Goal: Task Accomplishment & Management: Manage account settings

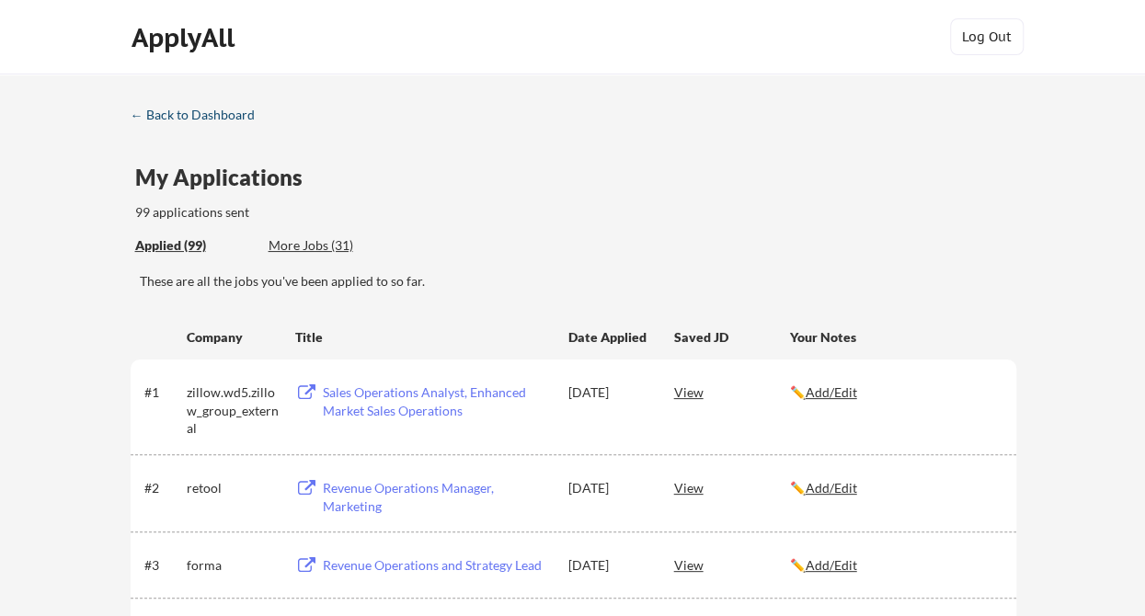
click at [208, 111] on div "← Back to Dashboard" at bounding box center [200, 115] width 138 height 13
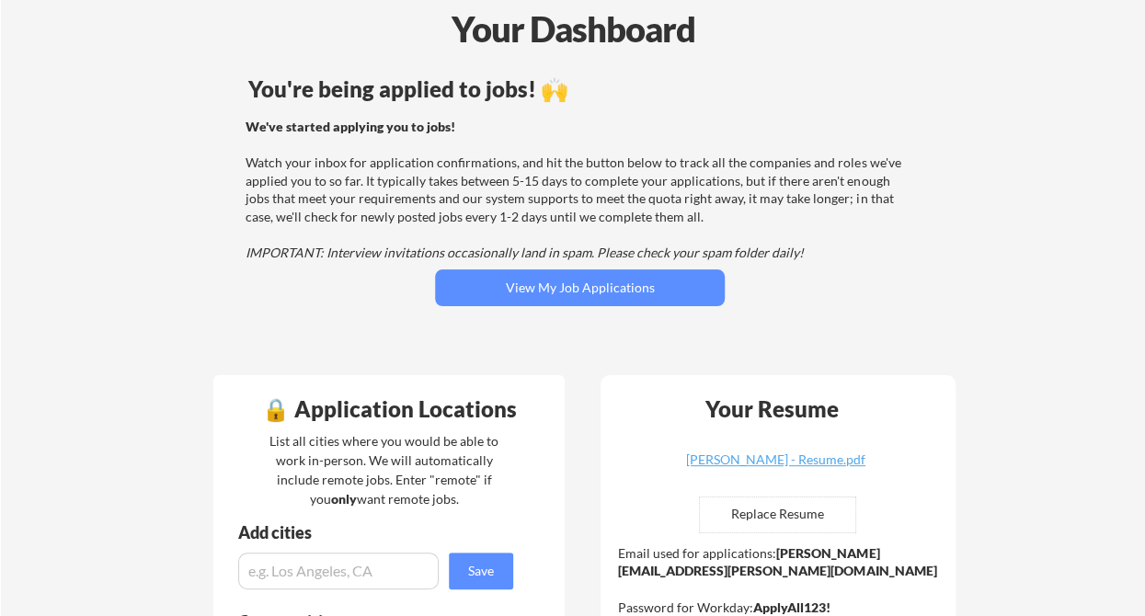
scroll to position [92, 0]
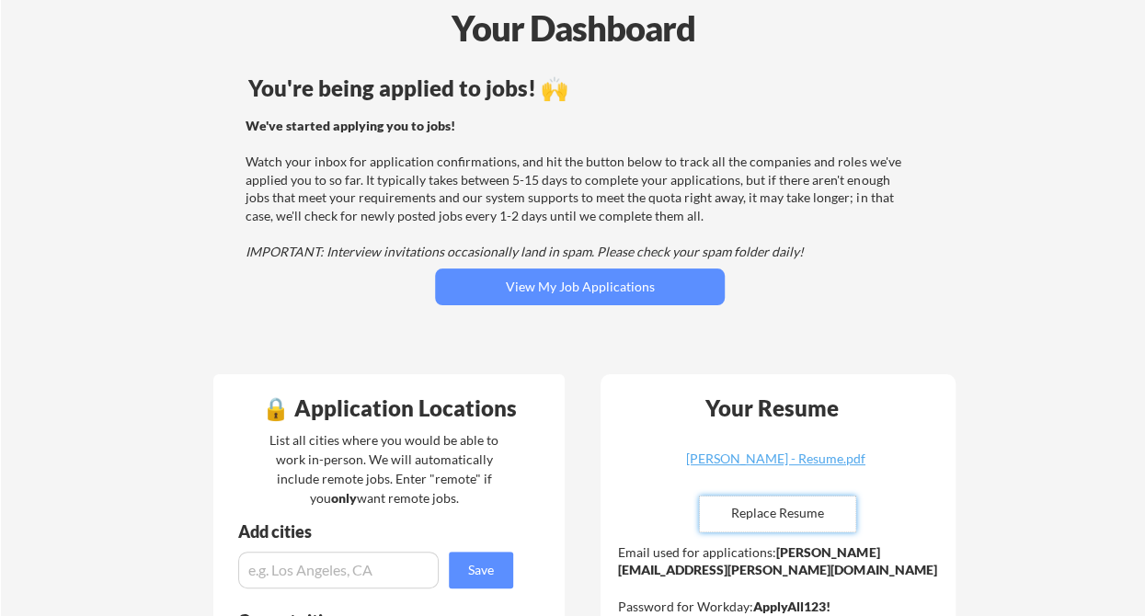
click at [791, 509] on input "file" at bounding box center [777, 514] width 155 height 35
type input "C:\fakepath\[PERSON_NAME] - Resume.pdf"
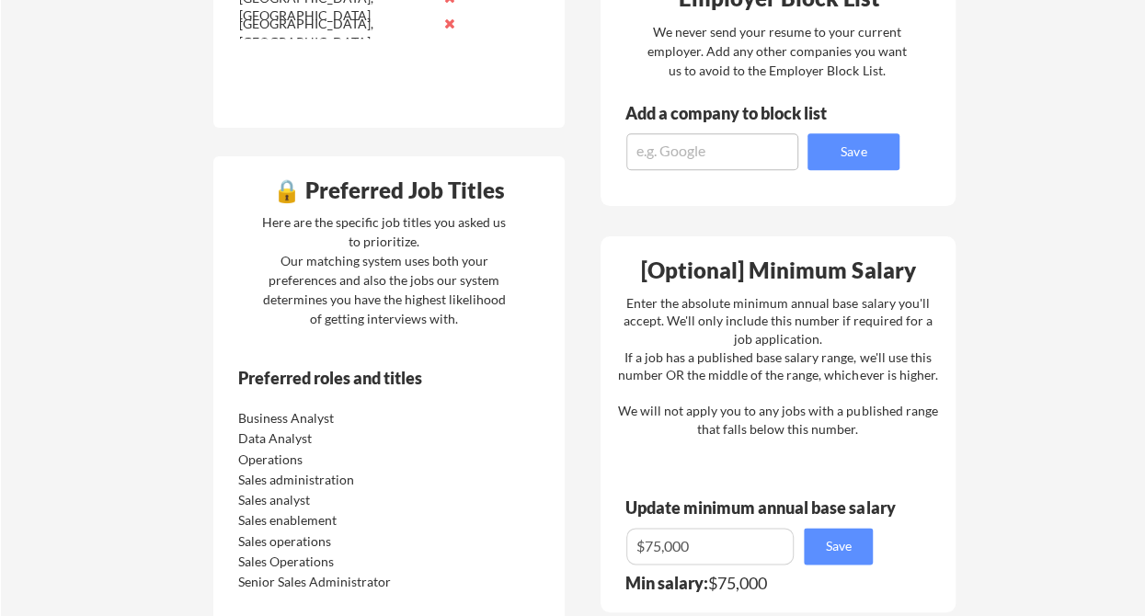
scroll to position [1012, 0]
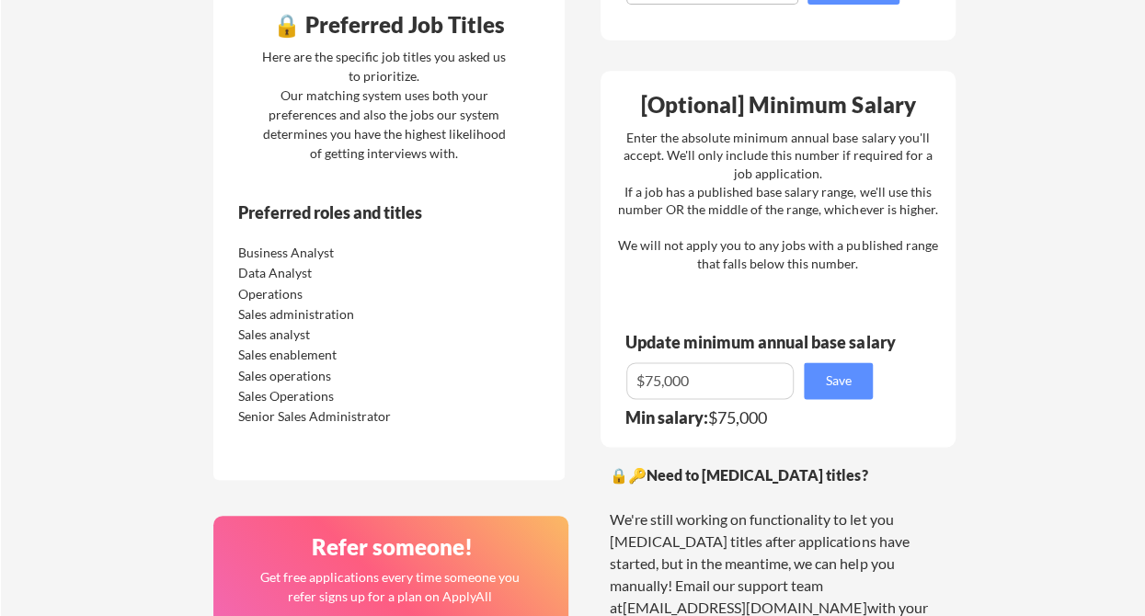
click at [701, 383] on input "input" at bounding box center [709, 380] width 167 height 37
type input "$7"
type input "$70,000"
click at [842, 386] on button "Save" at bounding box center [838, 380] width 69 height 37
click at [855, 383] on button "Save" at bounding box center [838, 380] width 69 height 37
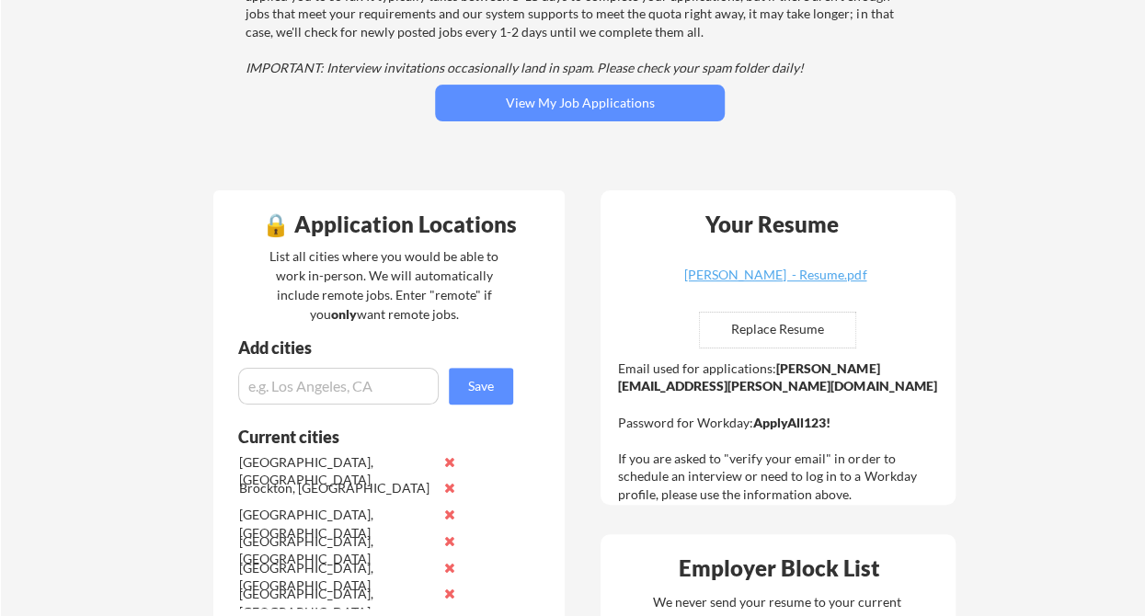
scroll to position [0, 0]
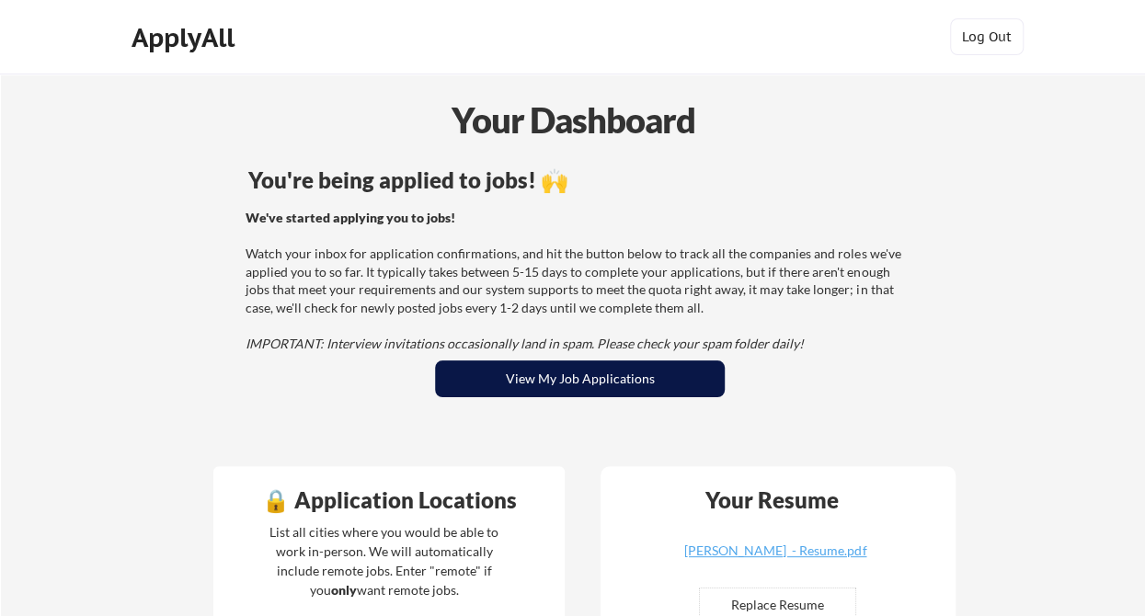
click at [579, 380] on button "View My Job Applications" at bounding box center [580, 378] width 290 height 37
